Goal: Task Accomplishment & Management: Manage account settings

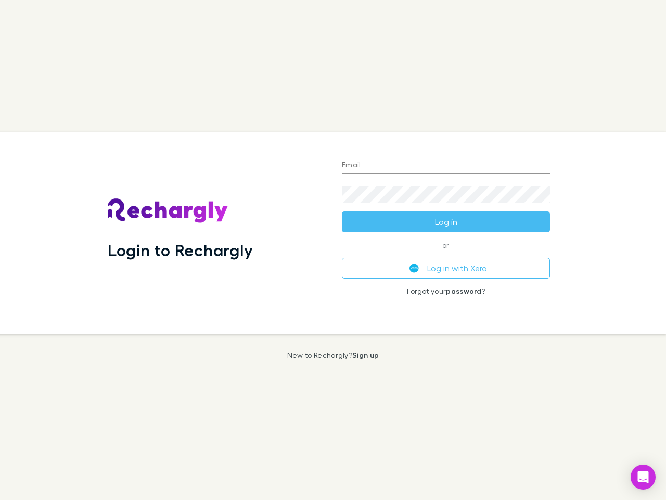
click at [333, 250] on div "Login to Rechargly" at bounding box center [216, 233] width 234 height 202
click at [446, 166] on input "Email" at bounding box center [446, 165] width 208 height 17
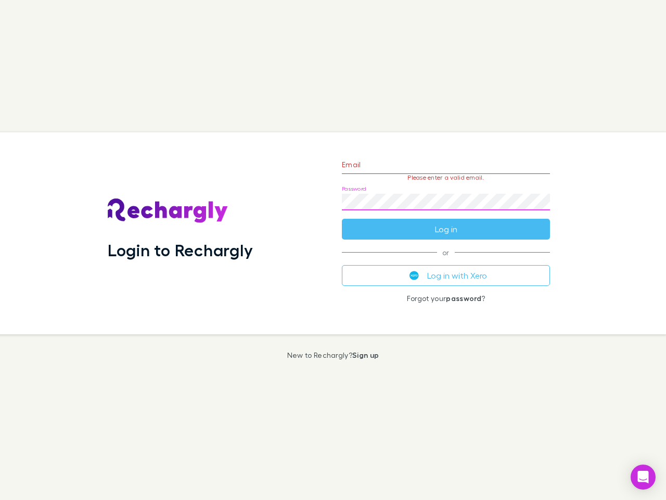
click at [446, 222] on form "Email Please enter a valid email. Password Log in" at bounding box center [446, 194] width 208 height 91
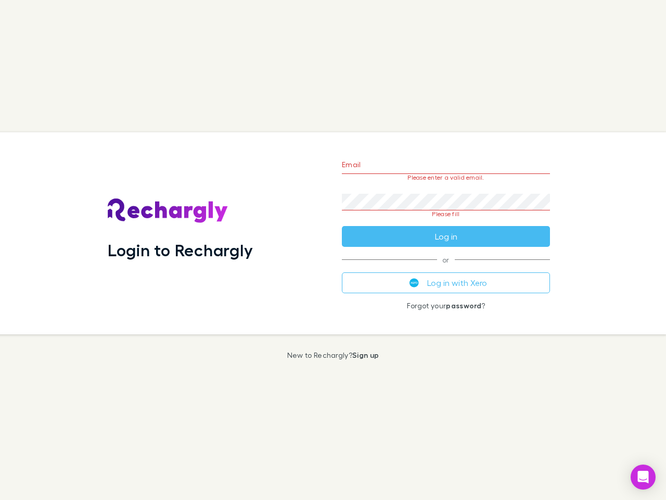
click at [446, 268] on div "Email Please enter a valid email. Password Please fill Log in or Log in with Xe…" at bounding box center [446, 233] width 225 height 202
click at [643, 477] on icon "Open Intercom Messenger" at bounding box center [643, 477] width 11 height 12
